Goal: Use online tool/utility: Utilize a website feature to perform a specific function

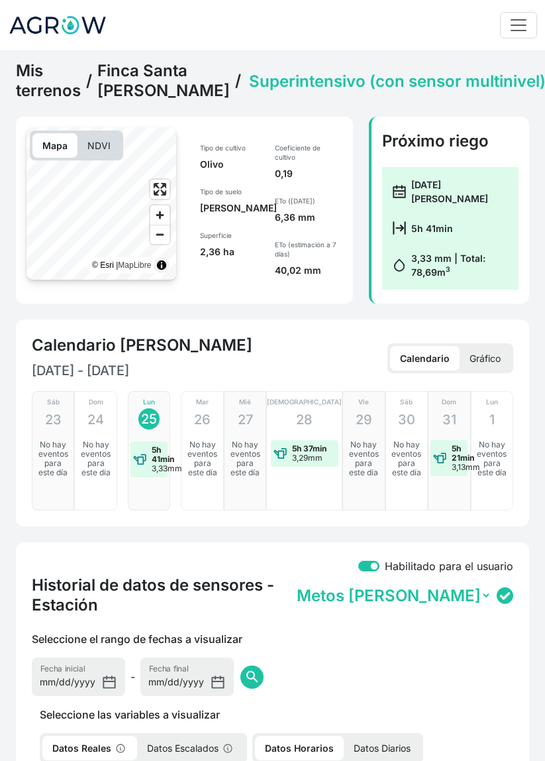
select select "2607"
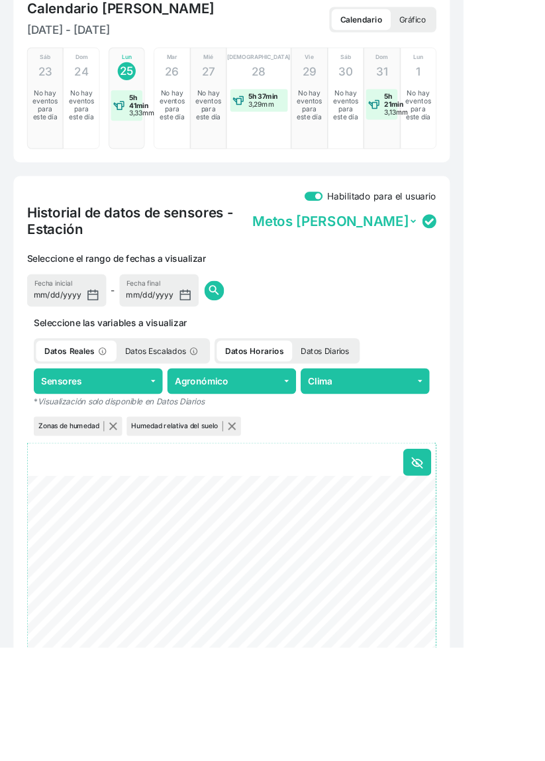
scroll to position [371, 0]
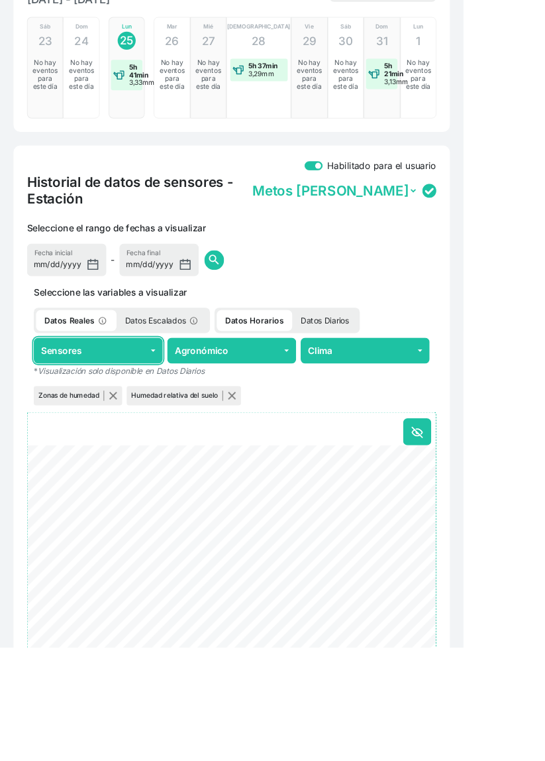
click at [131, 423] on button "Sensores" at bounding box center [116, 412] width 152 height 30
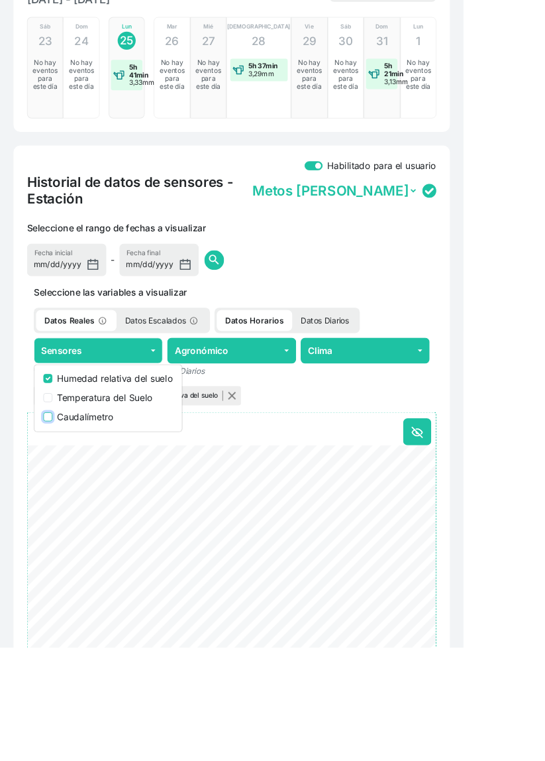
click at [53, 489] on input "Caudalímetro" at bounding box center [56, 489] width 11 height 11
checkbox input "true"
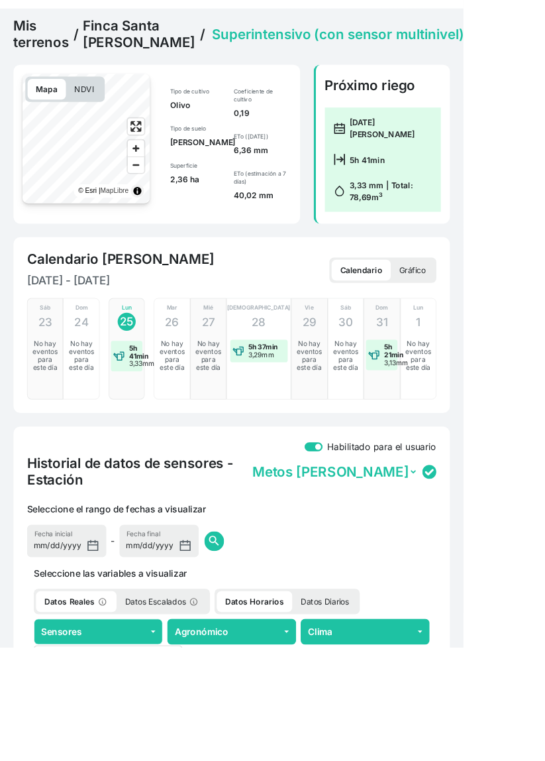
scroll to position [0, 0]
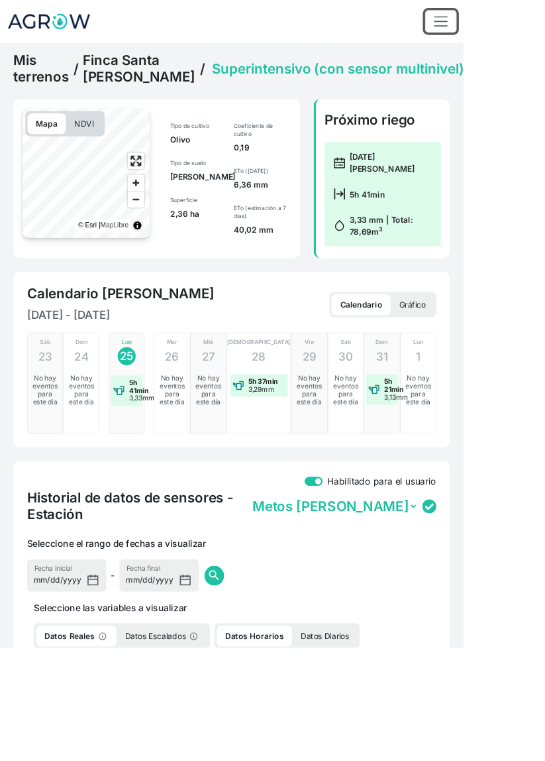
click at [509, 22] on span "Toggle navigation" at bounding box center [519, 25] width 20 height 20
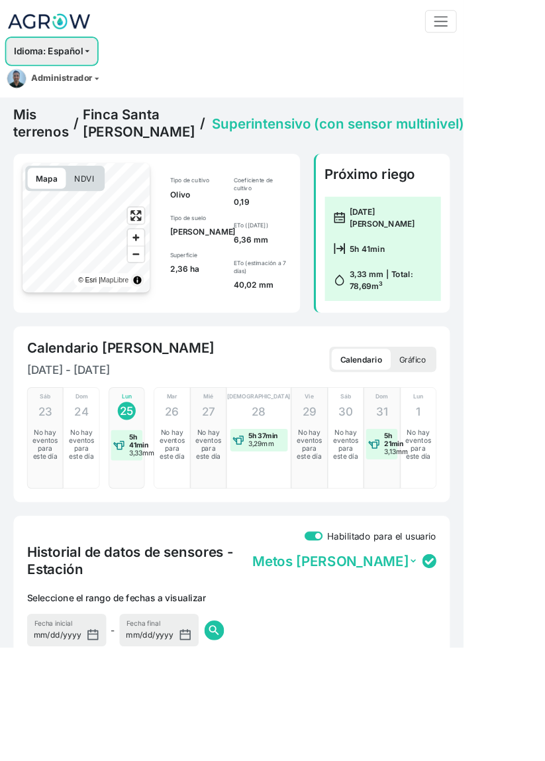
click at [96, 61] on button "Idioma: Español" at bounding box center [61, 60] width 106 height 30
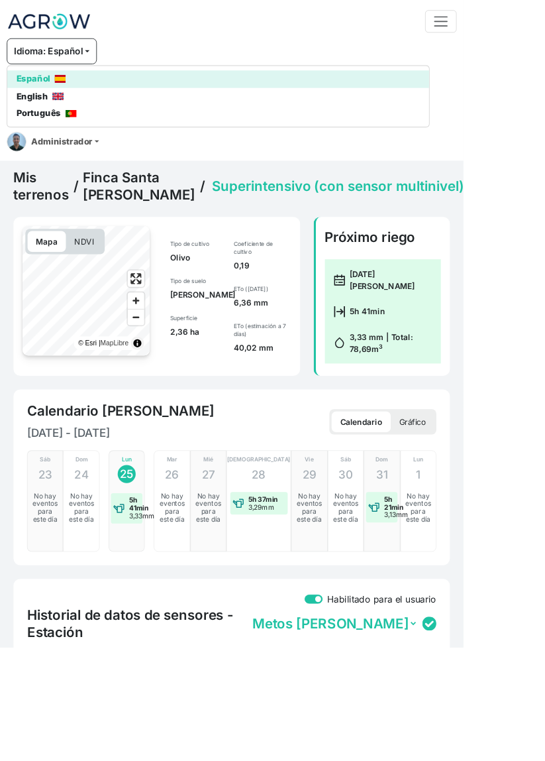
click at [74, 111] on img at bounding box center [68, 113] width 13 height 9
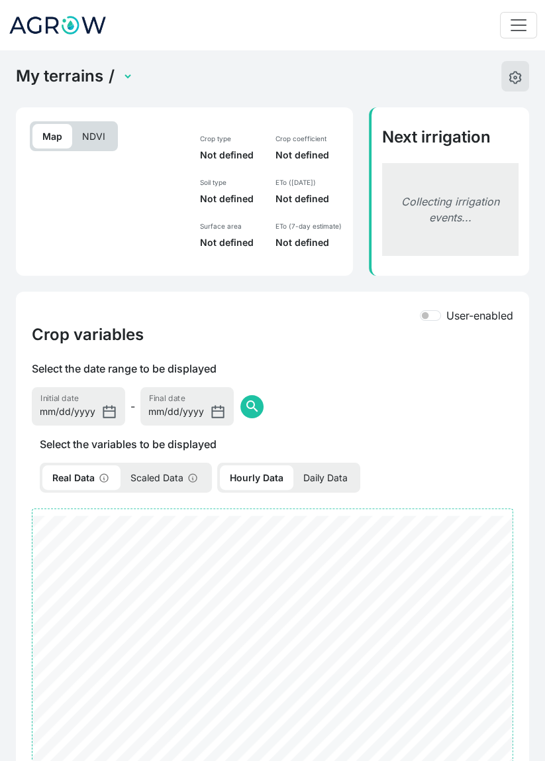
select select "2607"
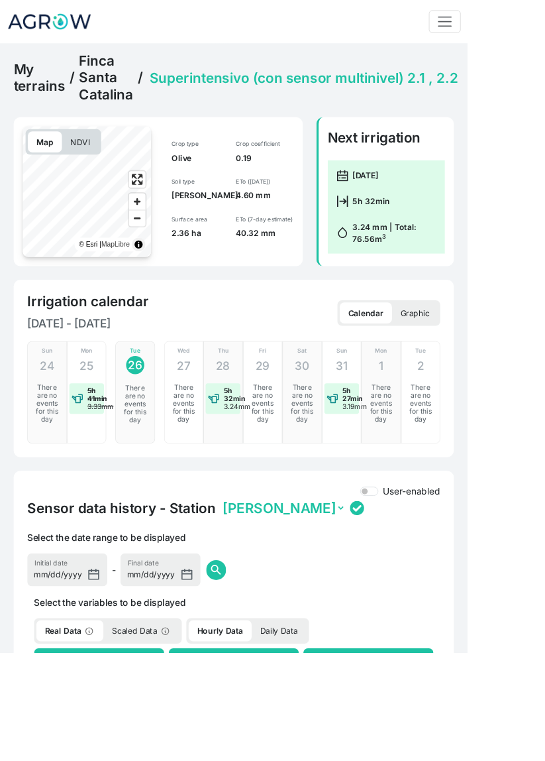
click at [114, 88] on link "Finca Santa Catalina" at bounding box center [123, 91] width 63 height 60
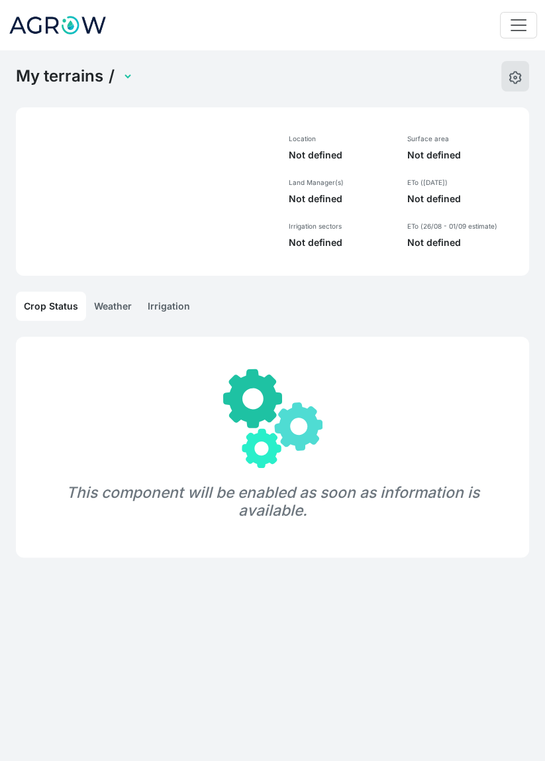
select select "1285"
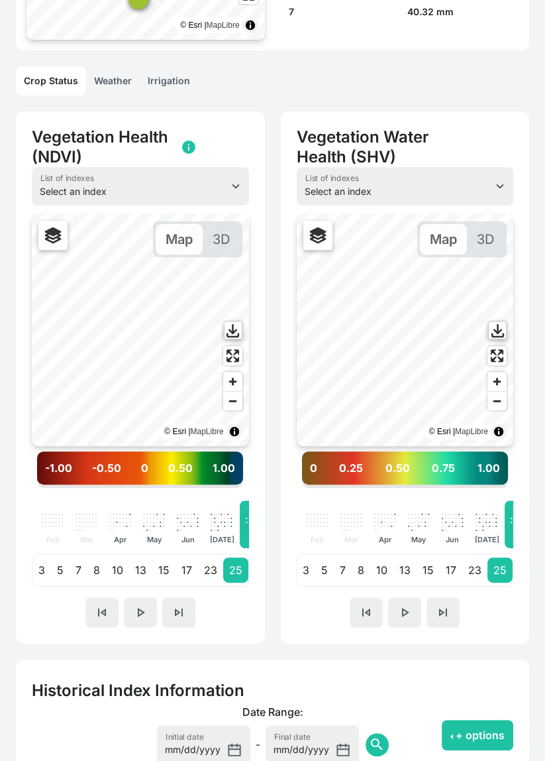
scroll to position [230, 0]
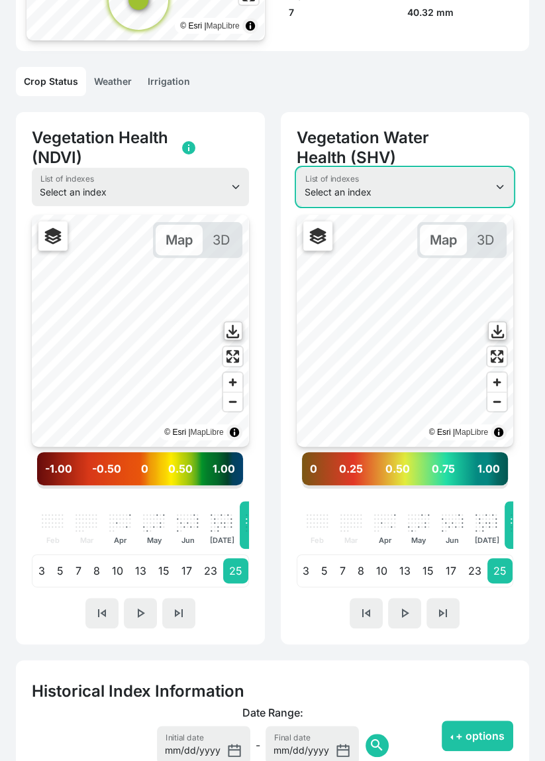
click at [462, 192] on select "Select an index NDVI NDMI SAVI FVC SHV Thermal" at bounding box center [405, 187] width 217 height 38
select select "fvc"
click at [297, 186] on select "Select an index NDVI NDMI SAVI FVC SHV Thermal" at bounding box center [405, 187] width 217 height 38
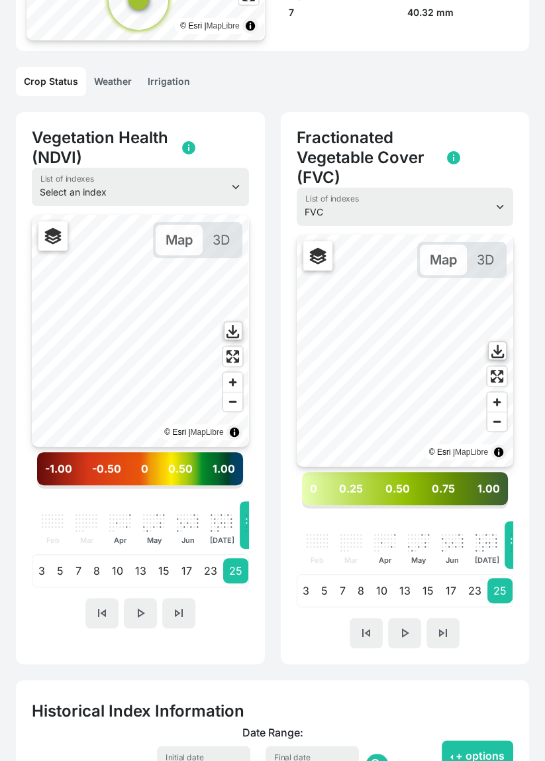
click at [436, 552] on div ". . . . . . . . . . . . . . . . . . . . . . . . . . . . . . Jun" at bounding box center [453, 545] width 34 height 48
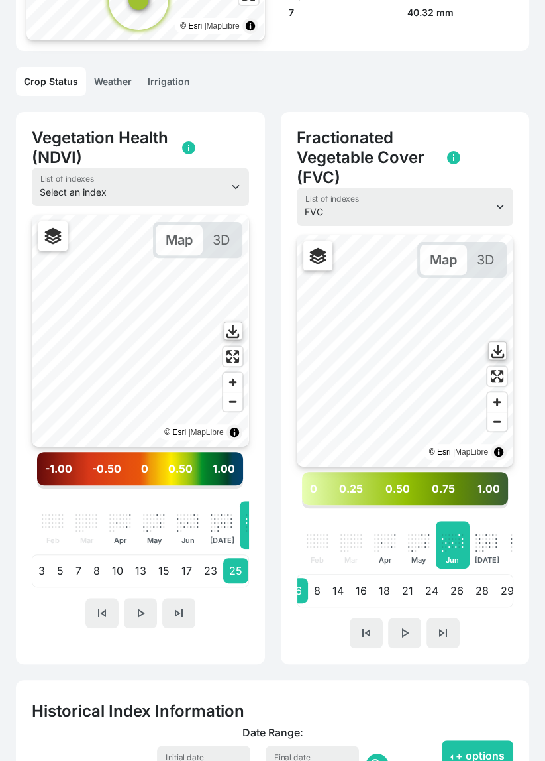
click at [411, 543] on p "." at bounding box center [412, 541] width 3 height 4
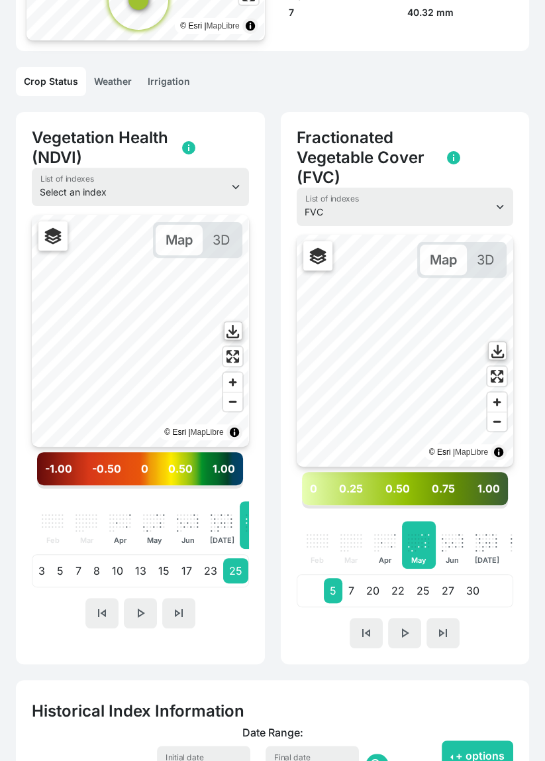
click at [441, 595] on p "27" at bounding box center [448, 590] width 25 height 25
click at [475, 592] on p "30" at bounding box center [472, 590] width 25 height 25
click at [454, 539] on p "." at bounding box center [455, 537] width 3 height 4
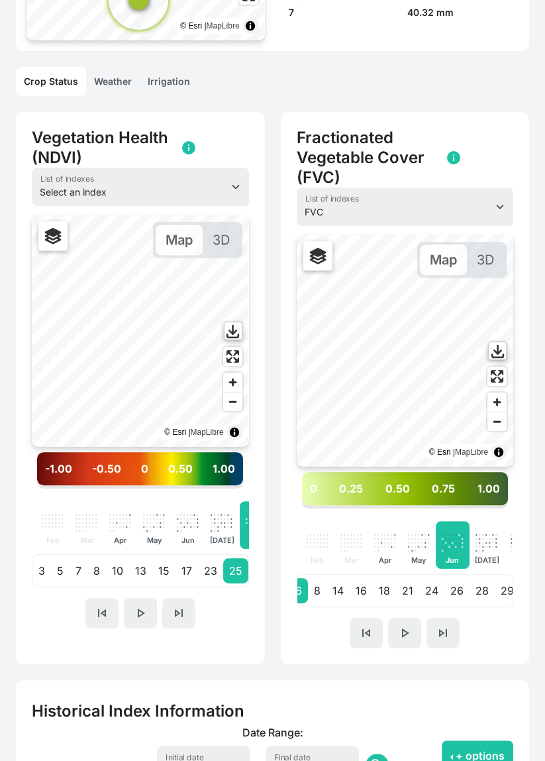
click at [470, 592] on p "28" at bounding box center [482, 590] width 25 height 25
click at [503, 594] on p "29" at bounding box center [507, 590] width 25 height 25
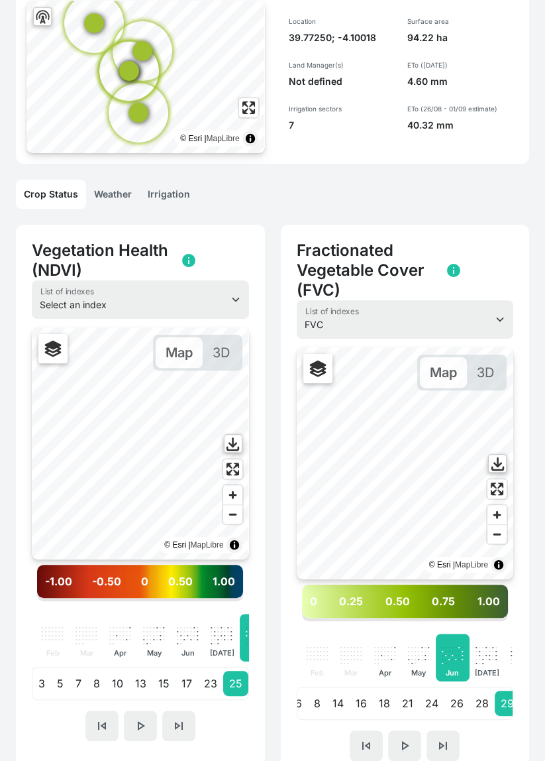
scroll to position [0, 0]
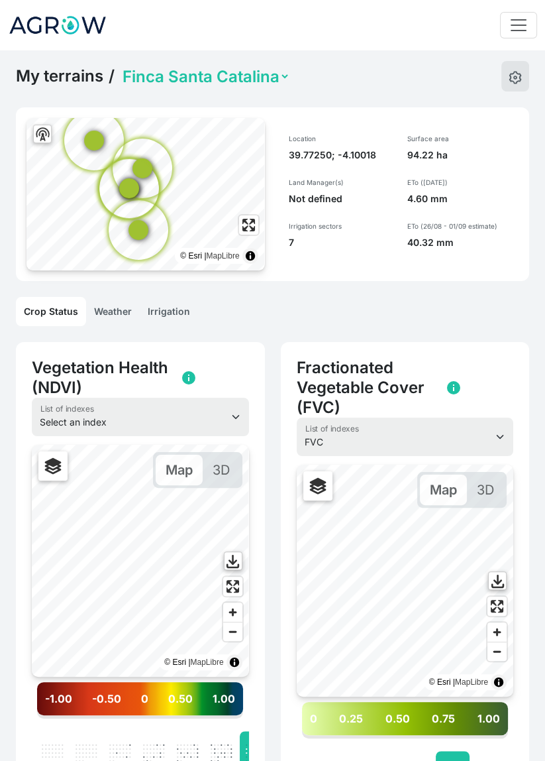
click at [168, 323] on link "Irrigation" at bounding box center [169, 311] width 58 height 29
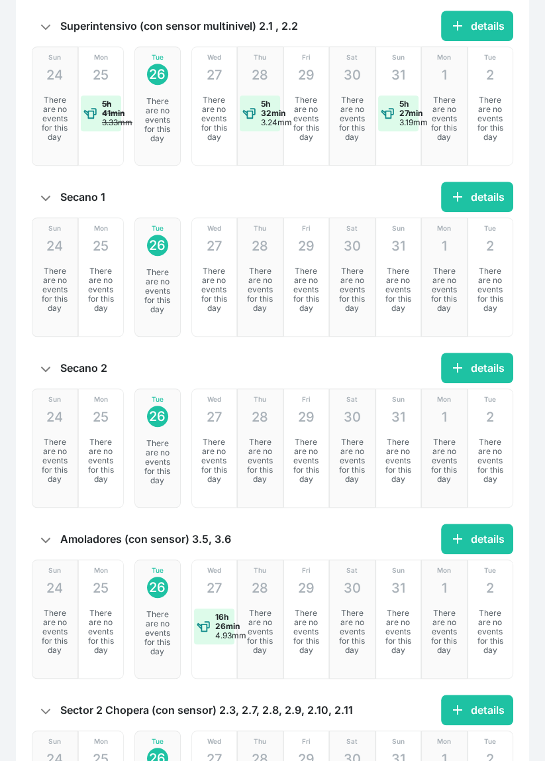
scroll to position [570, 0]
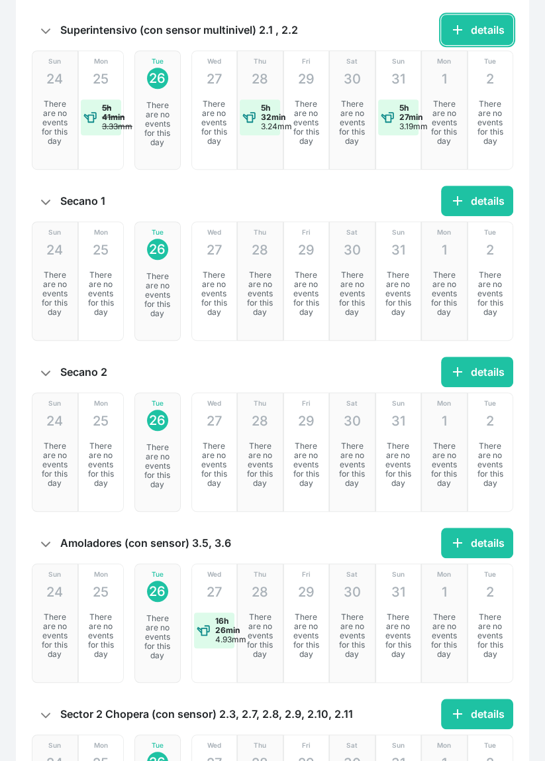
click at [487, 34] on button "add details" at bounding box center [477, 30] width 72 height 30
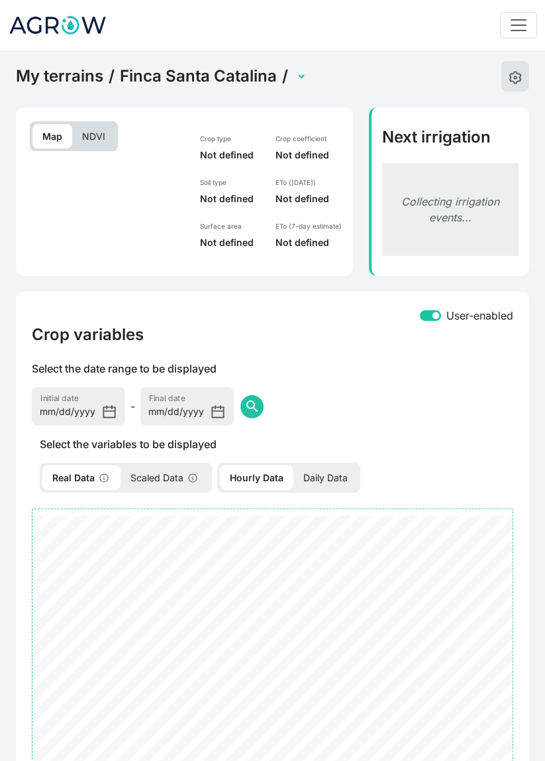
select select "2607"
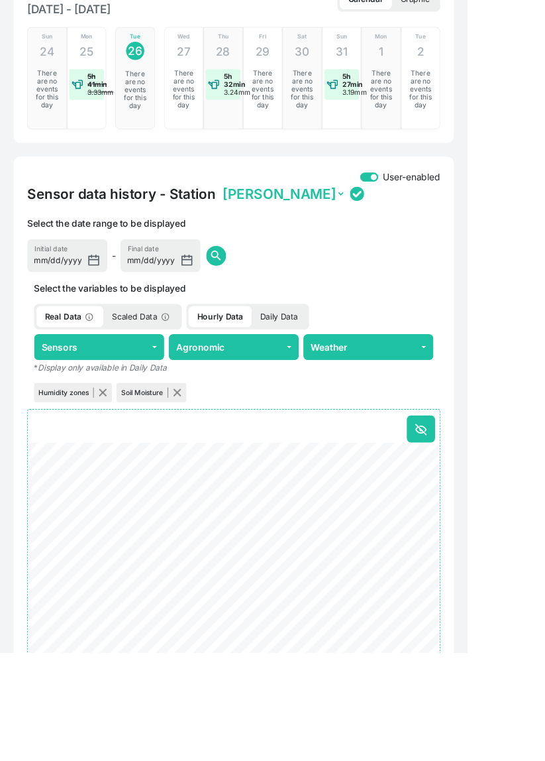
scroll to position [359, 0]
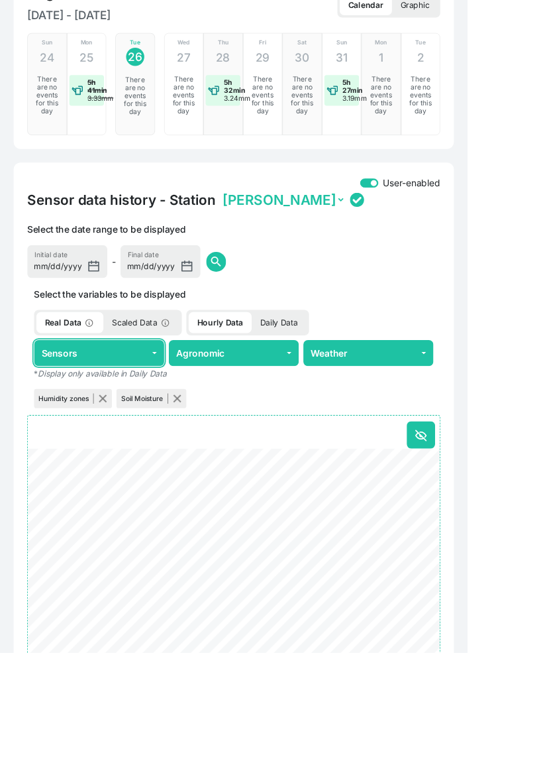
click at [85, 411] on button "Sensors" at bounding box center [116, 411] width 152 height 30
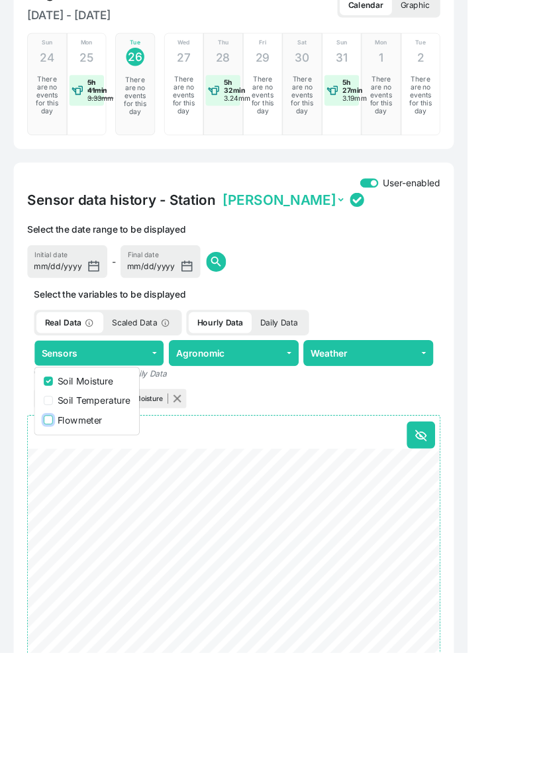
click at [55, 489] on input "Flowmeter" at bounding box center [56, 489] width 11 height 11
checkbox input "true"
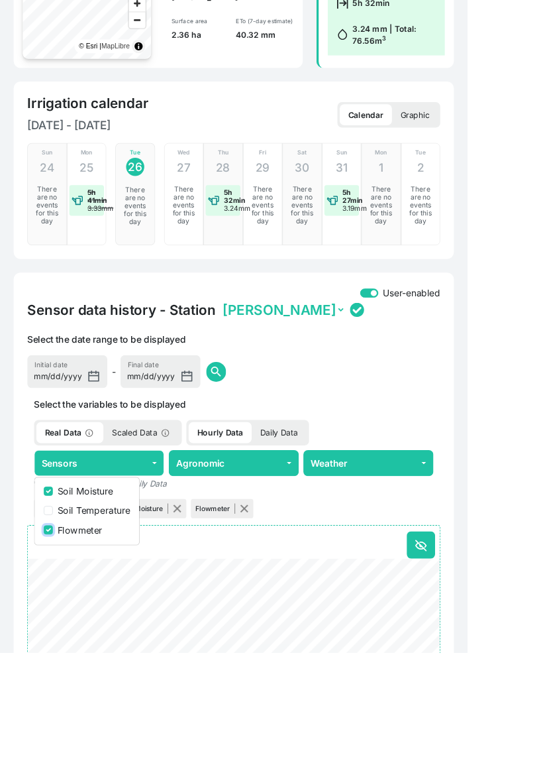
scroll to position [0, 0]
